Goal: Task Accomplishment & Management: Complete application form

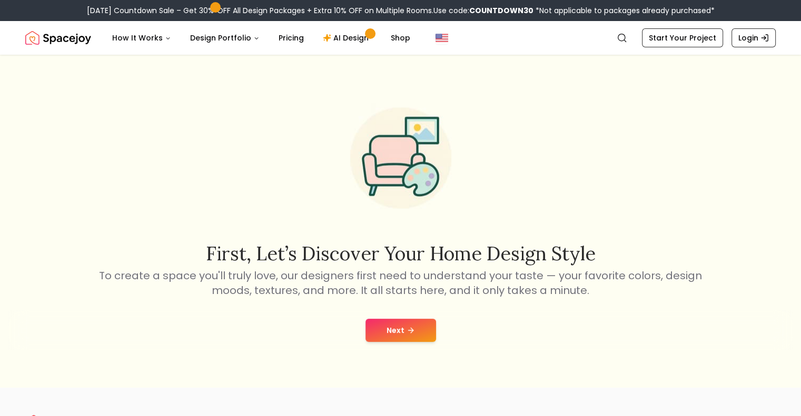
click at [397, 324] on button "Next" at bounding box center [400, 330] width 71 height 23
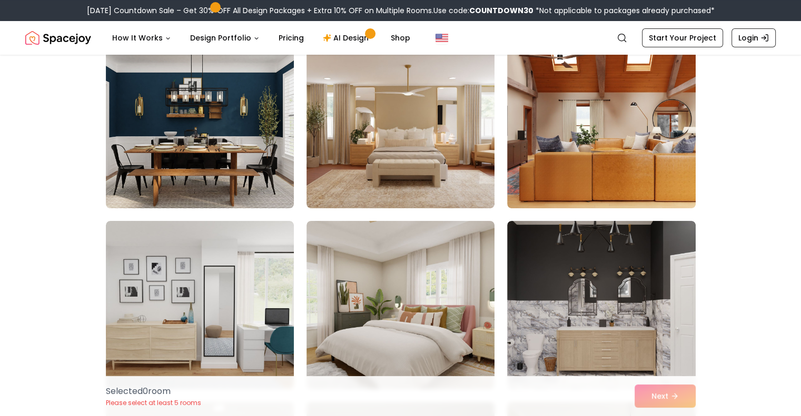
scroll to position [104, 0]
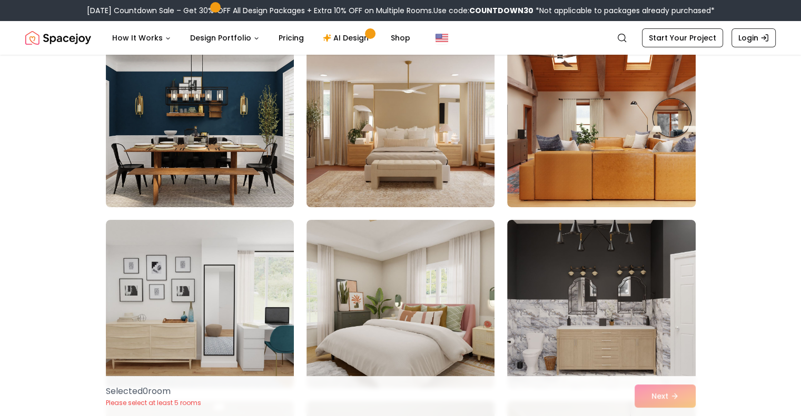
click at [394, 161] on img at bounding box center [400, 123] width 197 height 177
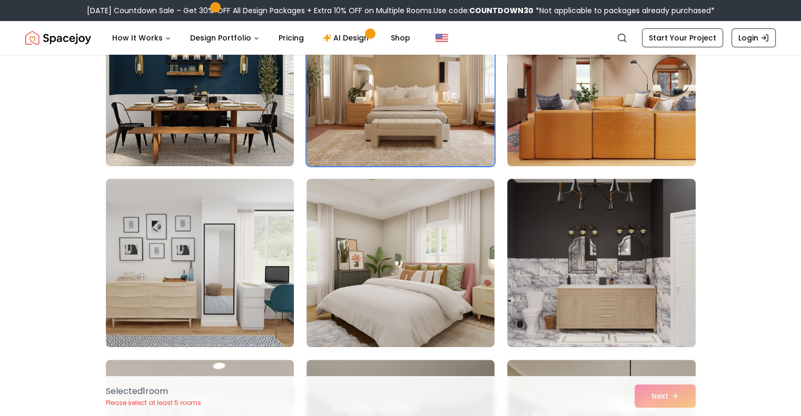
scroll to position [146, 0]
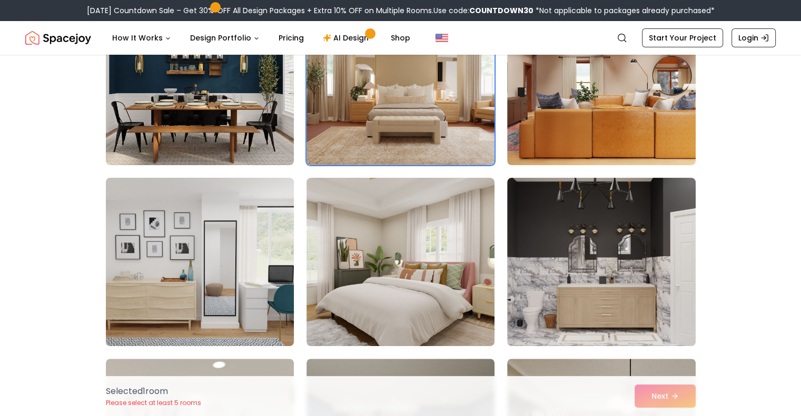
click at [238, 251] on img at bounding box center [199, 262] width 197 height 177
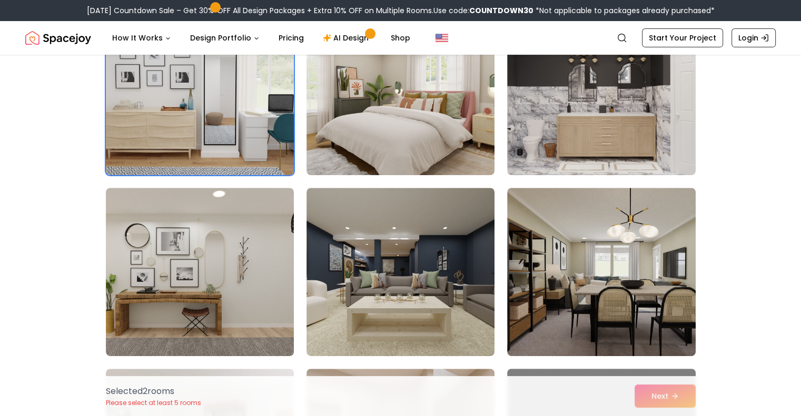
scroll to position [317, 0]
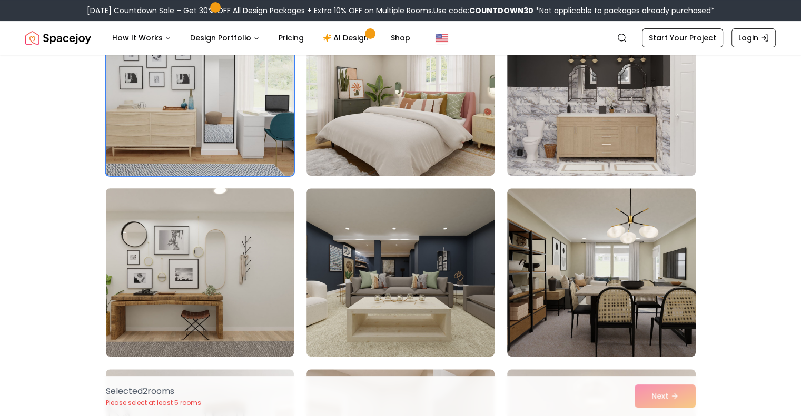
click at [246, 267] on img at bounding box center [199, 272] width 197 height 177
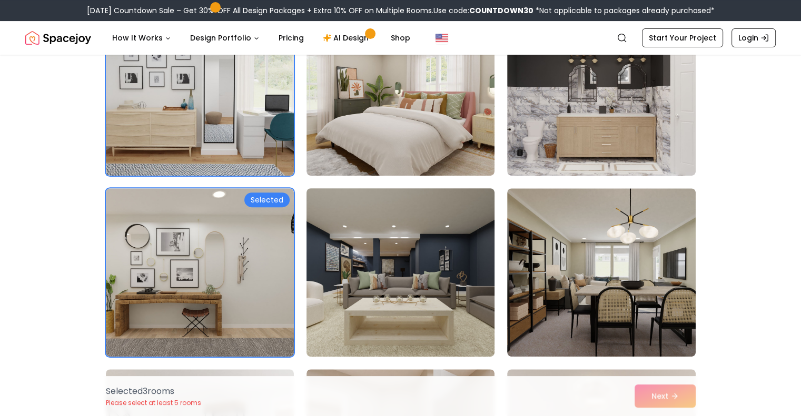
click at [358, 273] on img at bounding box center [400, 272] width 197 height 177
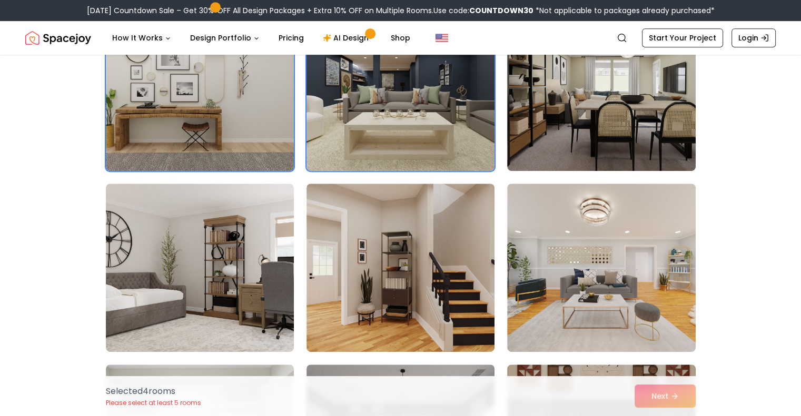
scroll to position [503, 0]
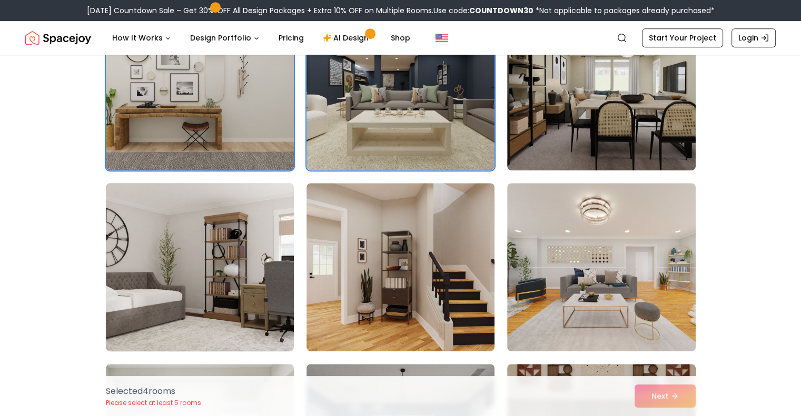
click at [217, 291] on img at bounding box center [199, 267] width 197 height 177
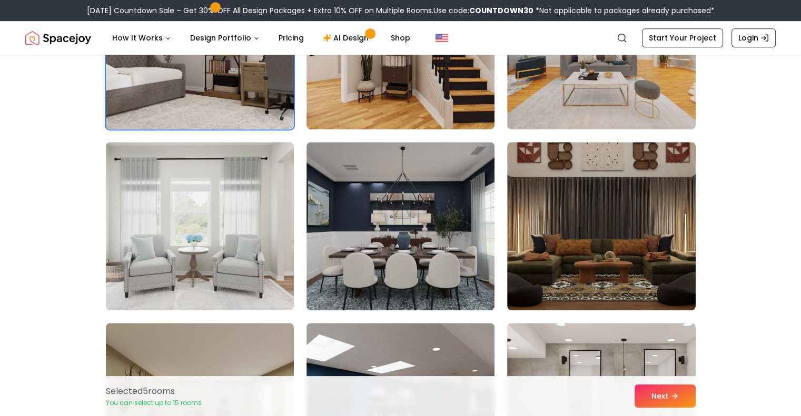
scroll to position [726, 0]
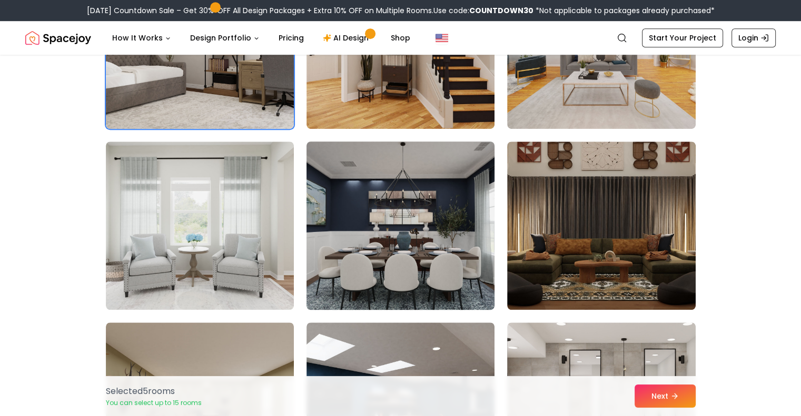
click at [366, 259] on img at bounding box center [400, 225] width 197 height 177
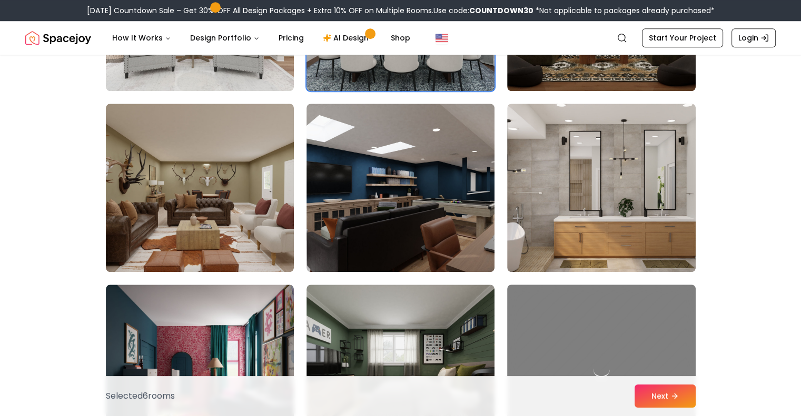
scroll to position [946, 0]
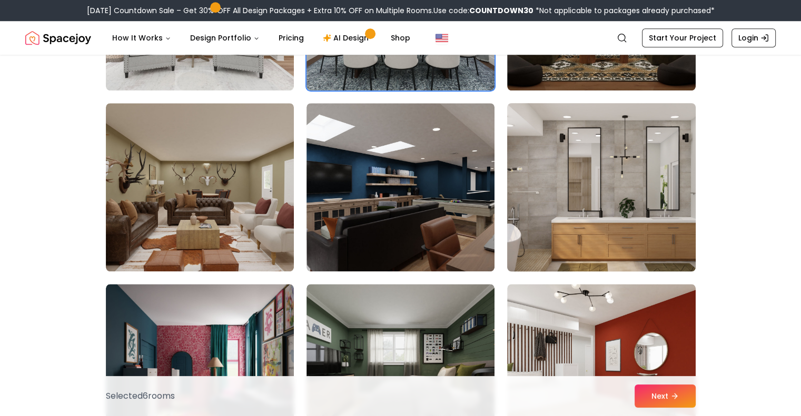
click at [619, 192] on img at bounding box center [600, 187] width 197 height 177
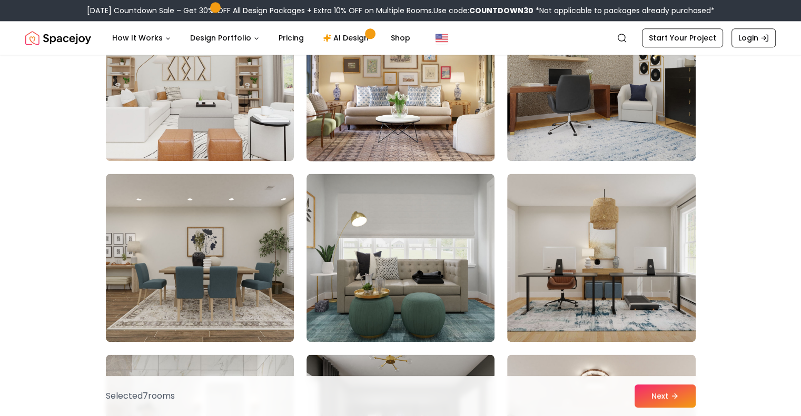
scroll to position [1419, 0]
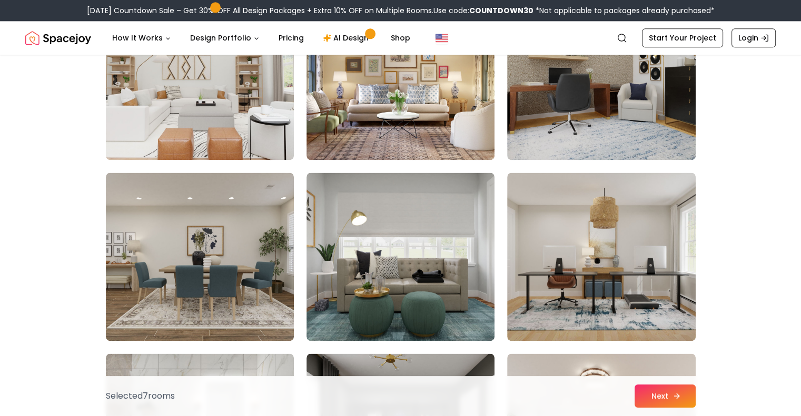
click at [649, 387] on button "Next" at bounding box center [664, 396] width 61 height 23
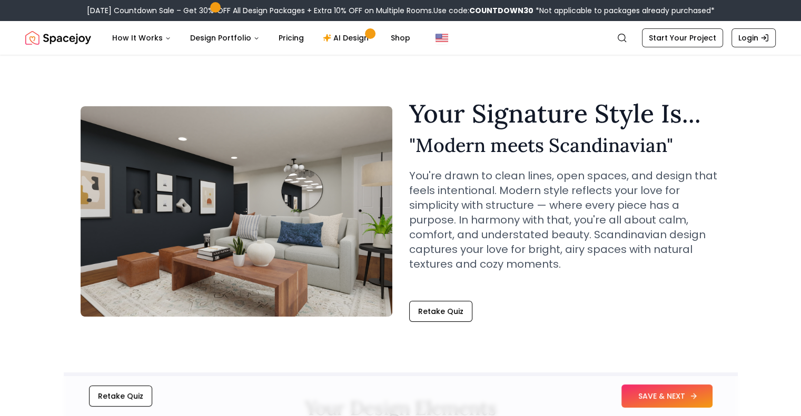
click at [681, 395] on button "SAVE & NEXT" at bounding box center [666, 396] width 91 height 23
